Goal: Transaction & Acquisition: Book appointment/travel/reservation

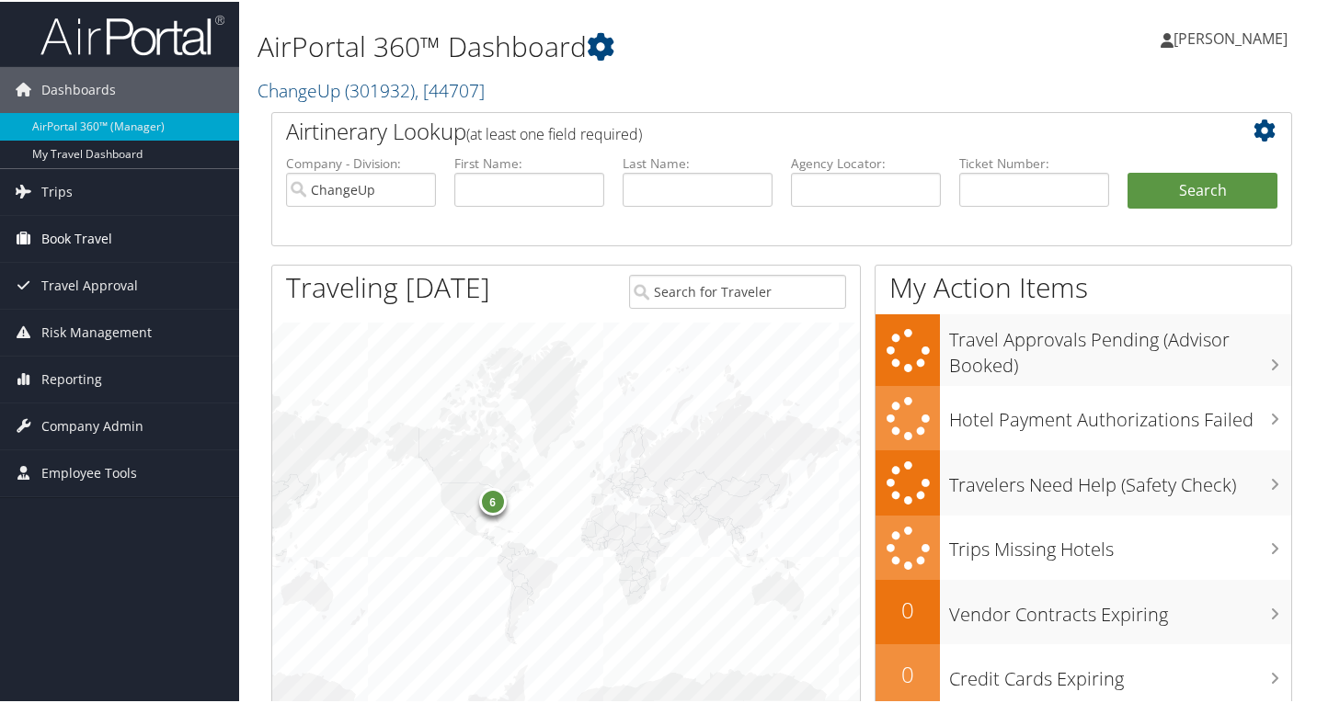
click at [63, 238] on span "Book Travel" at bounding box center [76, 237] width 71 height 46
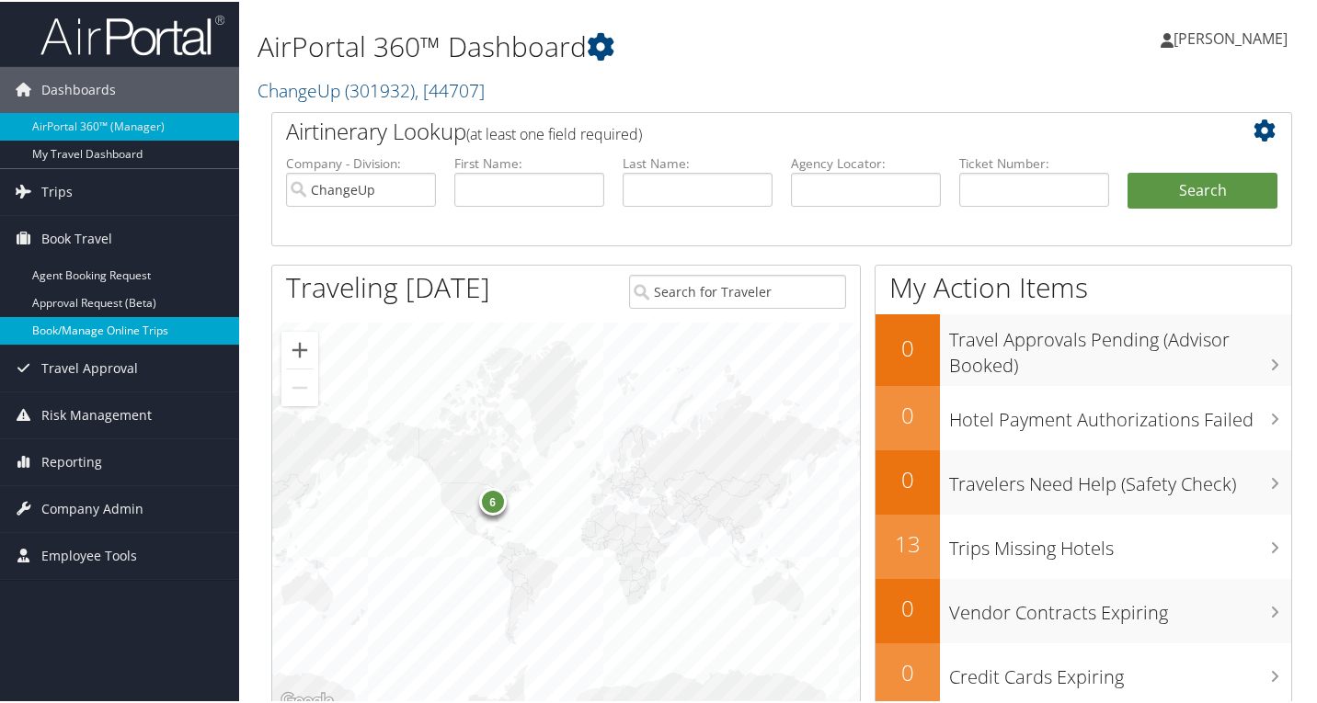
click at [104, 325] on link "Book/Manage Online Trips" at bounding box center [119, 329] width 239 height 28
